Goal: Task Accomplishment & Management: Use online tool/utility

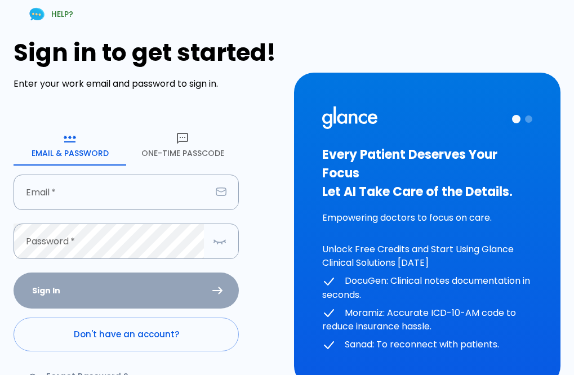
click at [96, 202] on input "Email   *" at bounding box center [113, 193] width 198 height 36
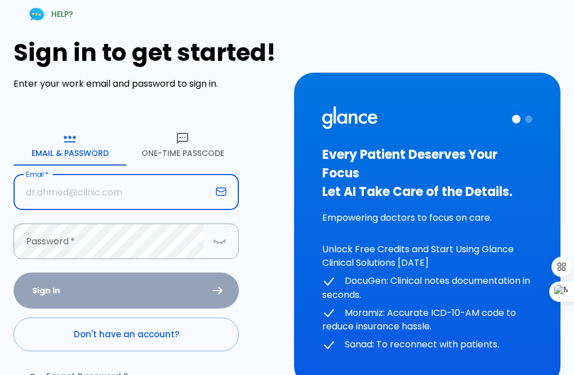
type input "[EMAIL_ADDRESS][DOMAIN_NAME]"
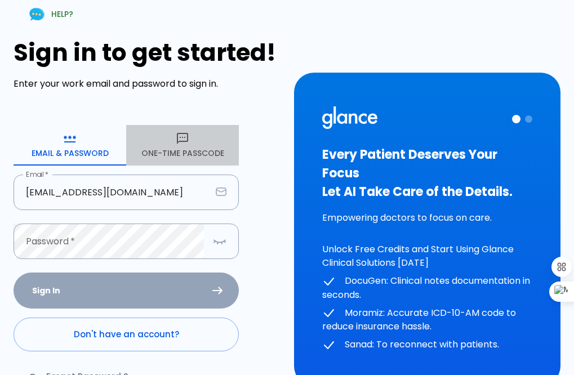
click at [179, 144] on icon "button" at bounding box center [183, 139] width 14 height 14
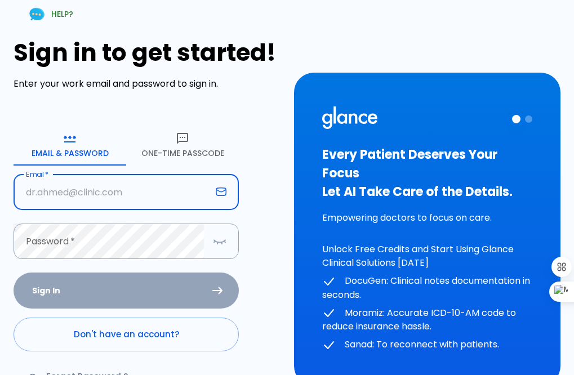
click at [77, 200] on input "Email   *" at bounding box center [113, 193] width 198 height 36
type input "[EMAIL_ADDRESS][DOMAIN_NAME]"
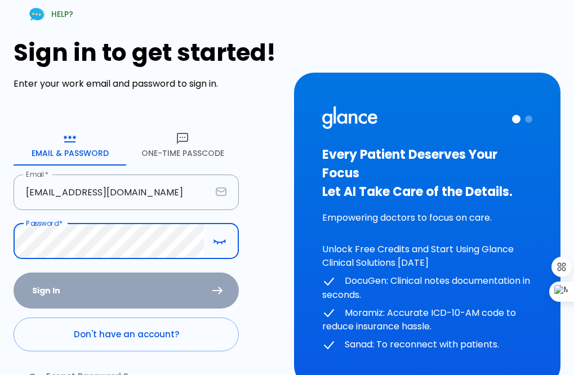
click at [184, 154] on button "One-Time Passcode" at bounding box center [182, 145] width 113 height 41
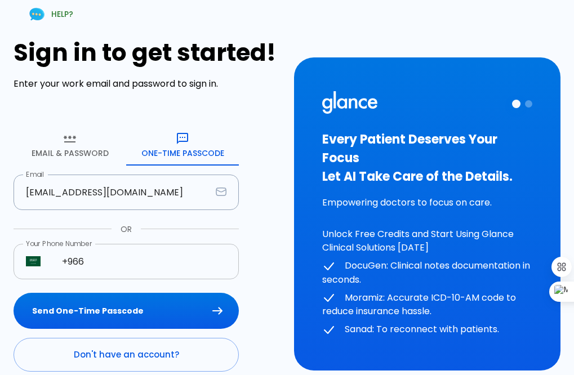
click at [108, 268] on input "+966" at bounding box center [144, 262] width 189 height 36
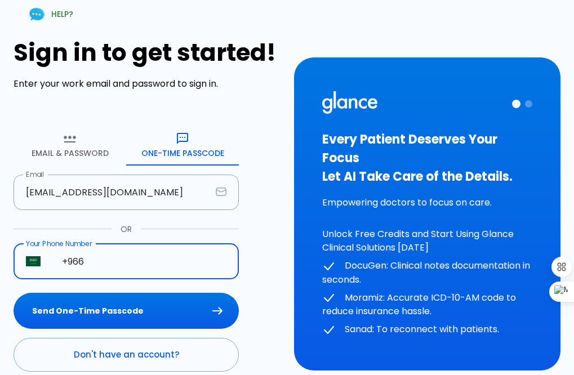
type input "[PHONE_NUMBER]"
click at [141, 315] on button "Send One-Time Passcode" at bounding box center [126, 311] width 225 height 37
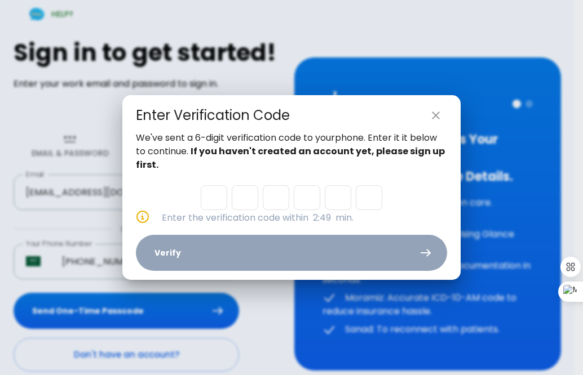
type input "1"
type input "3"
type input "8"
type input "1"
type input "3"
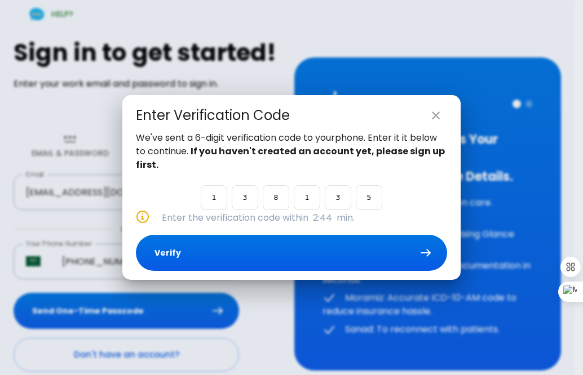
type input "5"
click at [321, 266] on button "Verify" at bounding box center [291, 253] width 311 height 37
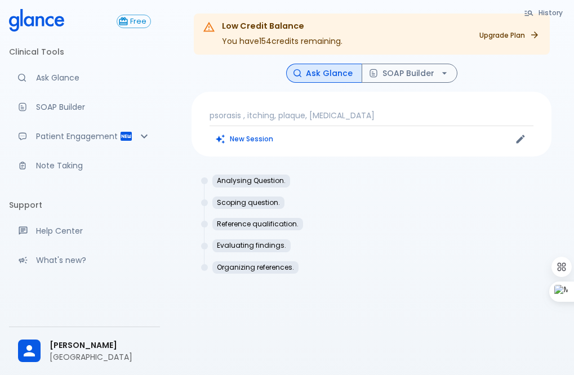
click at [117, 352] on p "[GEOGRAPHIC_DATA]" at bounding box center [100, 357] width 101 height 11
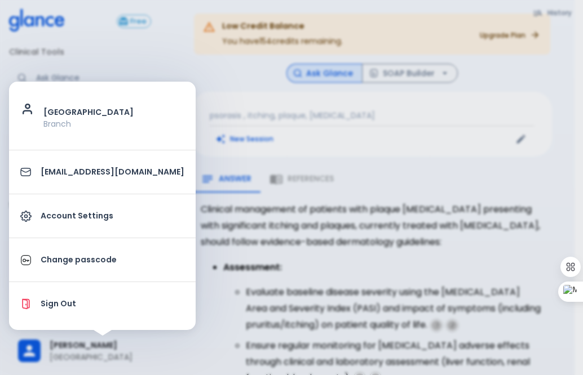
click at [97, 212] on p "Account Settings" at bounding box center [113, 216] width 144 height 12
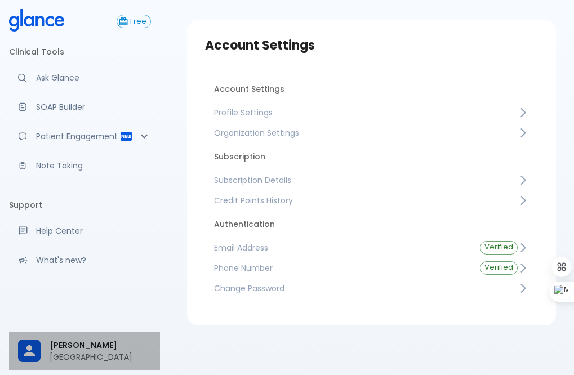
click at [84, 340] on span "[PERSON_NAME]" at bounding box center [100, 346] width 101 height 12
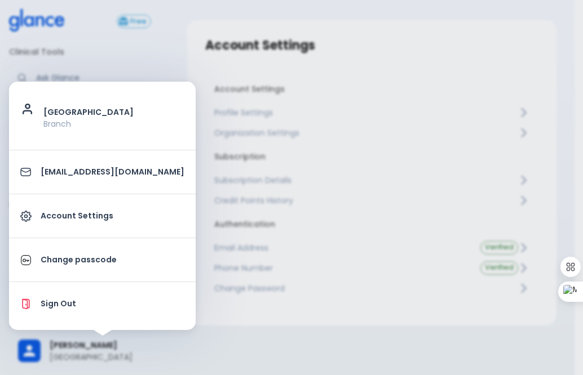
click at [144, 340] on div at bounding box center [291, 187] width 583 height 375
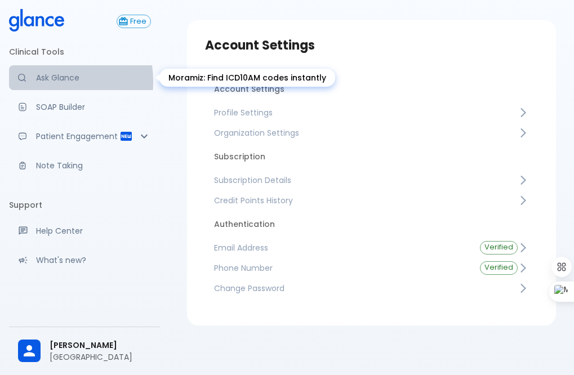
click at [43, 81] on p "Ask Glance" at bounding box center [93, 77] width 115 height 11
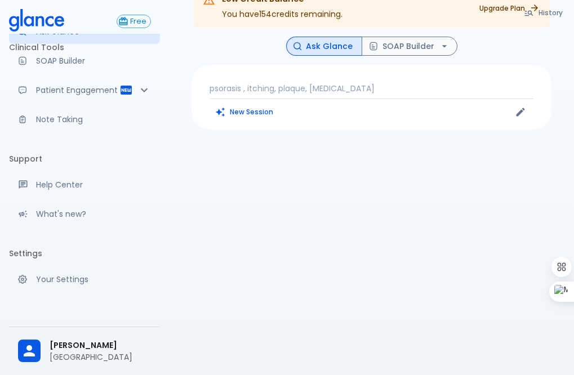
scroll to position [80, 0]
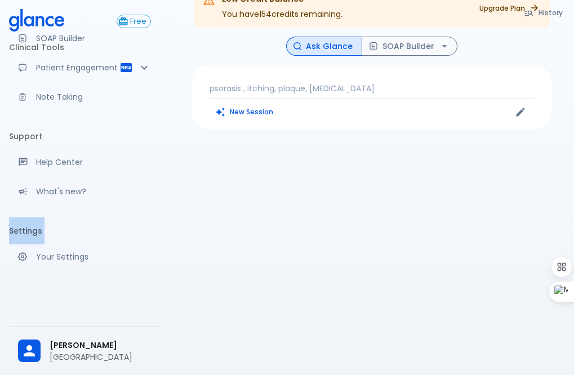
drag, startPoint x: 161, startPoint y: 248, endPoint x: 160, endPoint y: 190, distance: 58.1
click at [160, 190] on div "Free Clinical Tools Ask Glance SOAP Builder Patient Engagement Note Taking Supp…" at bounding box center [84, 187] width 169 height 375
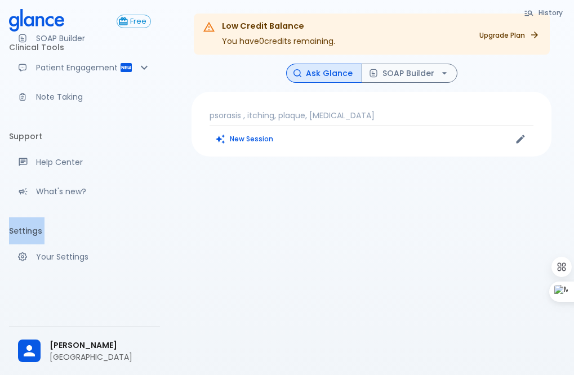
click at [26, 287] on div "Clinical Tools Ask Glance SOAP Builder Patient Engagement Note Taking Support H…" at bounding box center [84, 165] width 151 height 263
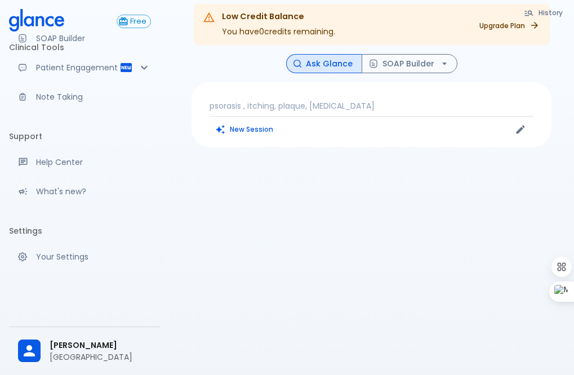
scroll to position [0, 0]
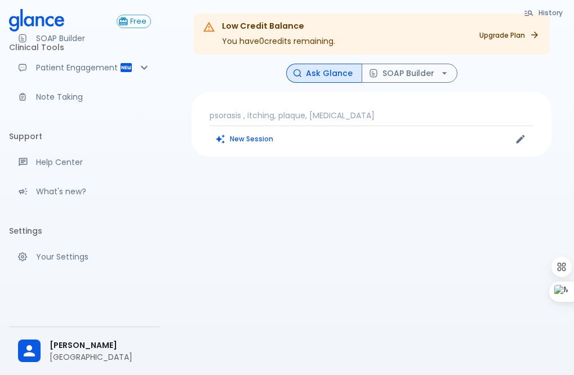
click at [258, 111] on p "psorasis , itching, plaque, [MEDICAL_DATA]" at bounding box center [372, 115] width 324 height 11
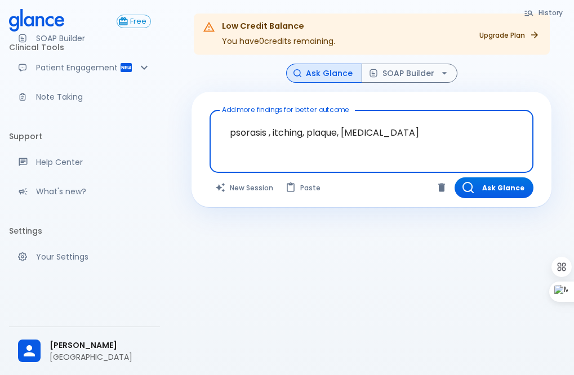
drag, startPoint x: 409, startPoint y: 132, endPoint x: 140, endPoint y: 139, distance: 268.9
click at [140, 139] on div "Free Clinical Tools Ask Glance SOAP Builder Patient Engagement Note Taking Supp…" at bounding box center [287, 201] width 574 height 402
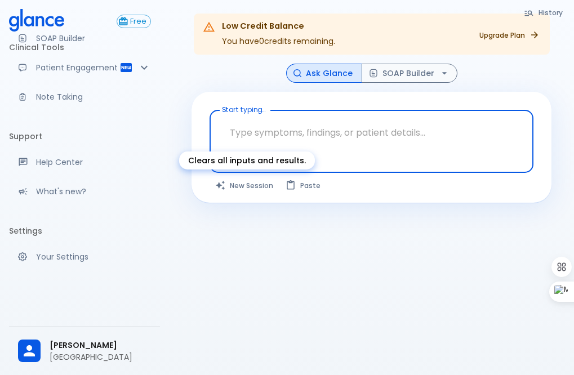
type textarea "س"
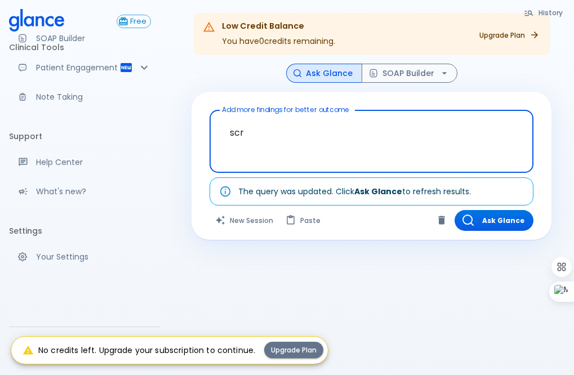
type textarea "scr"
click at [288, 352] on button "Upgrade Plan" at bounding box center [293, 350] width 59 height 16
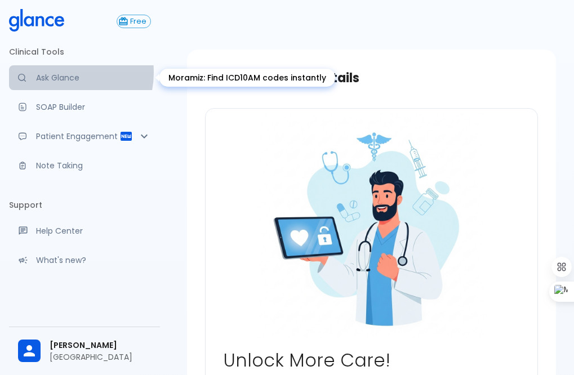
click at [60, 73] on p "Ask Glance" at bounding box center [93, 77] width 115 height 11
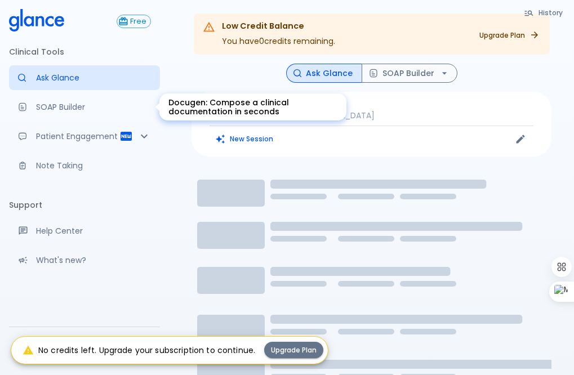
click at [82, 96] on link "SOAP Builder" at bounding box center [84, 107] width 151 height 25
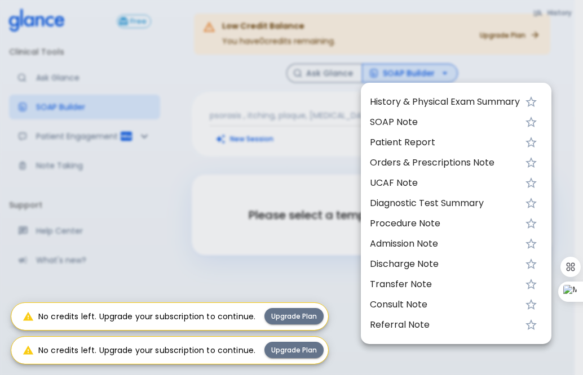
click at [79, 78] on div at bounding box center [291, 187] width 583 height 375
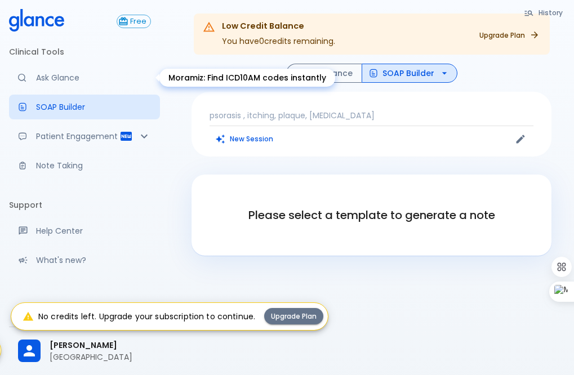
click at [79, 74] on p "Ask Glance" at bounding box center [93, 77] width 115 height 11
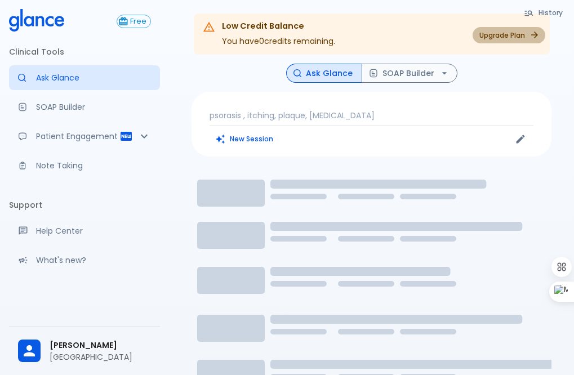
click at [525, 32] on link "Upgrade Plan" at bounding box center [509, 35] width 73 height 16
